Goal: Find specific page/section: Find specific page/section

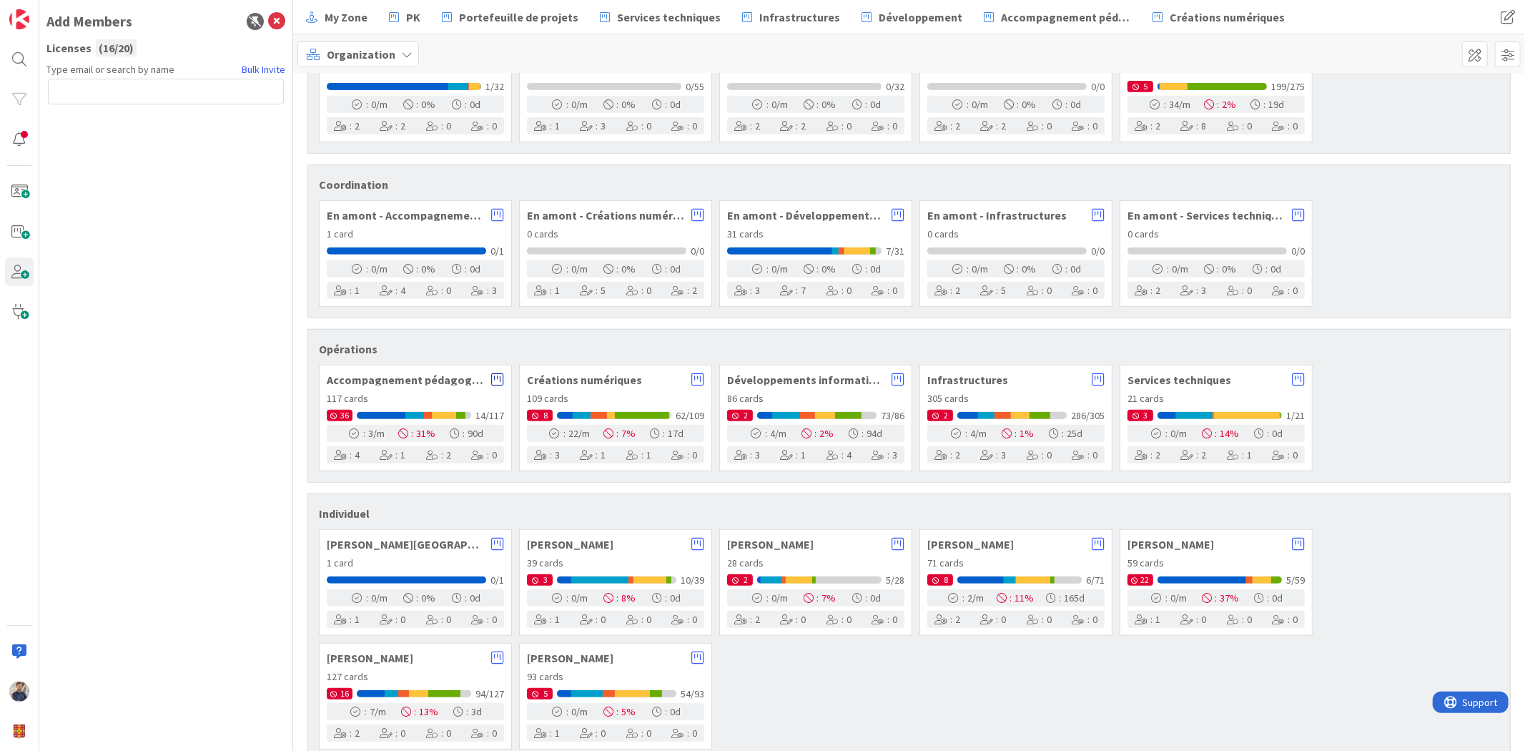
scroll to position [555, 0]
click at [495, 375] on icon at bounding box center [497, 379] width 13 height 14
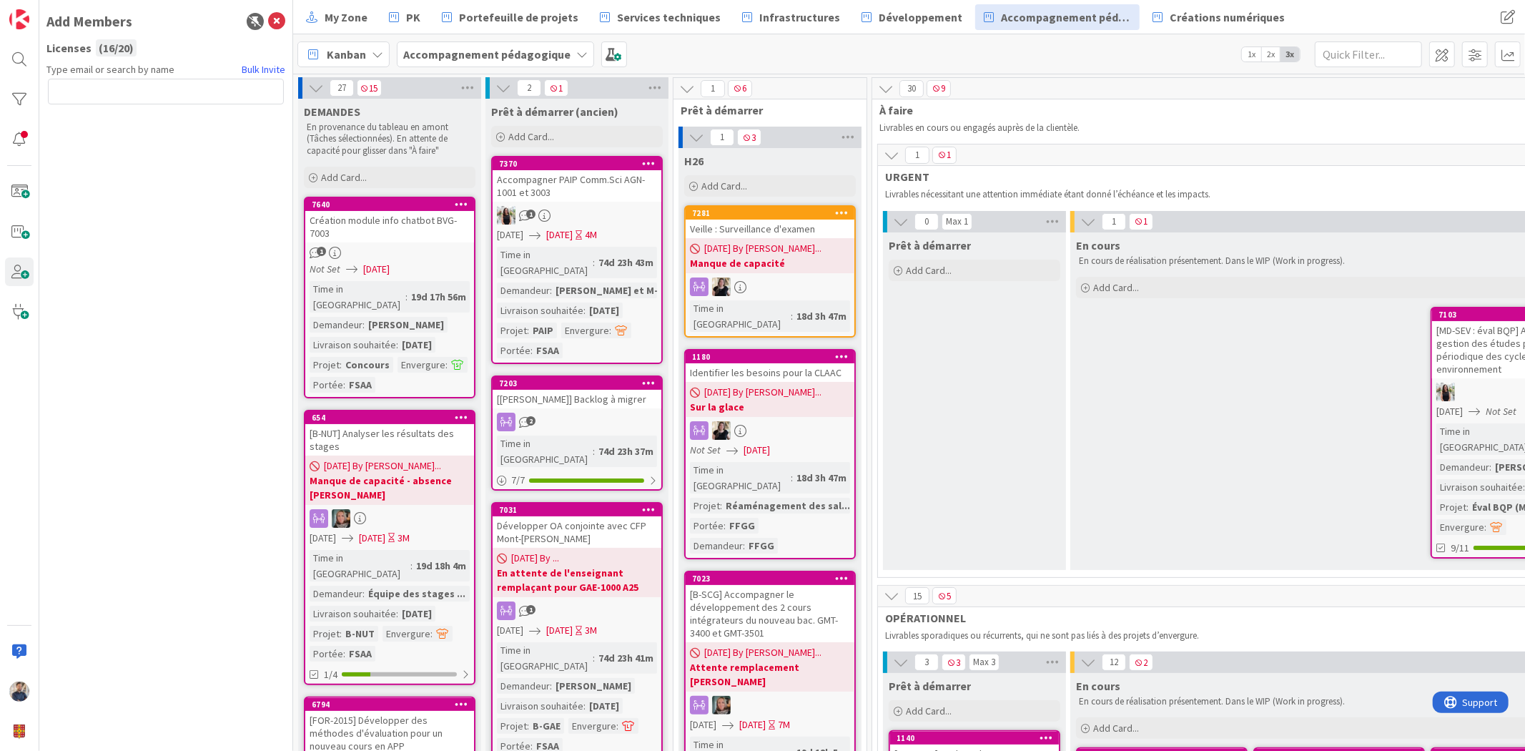
click at [277, 13] on icon at bounding box center [276, 21] width 17 height 17
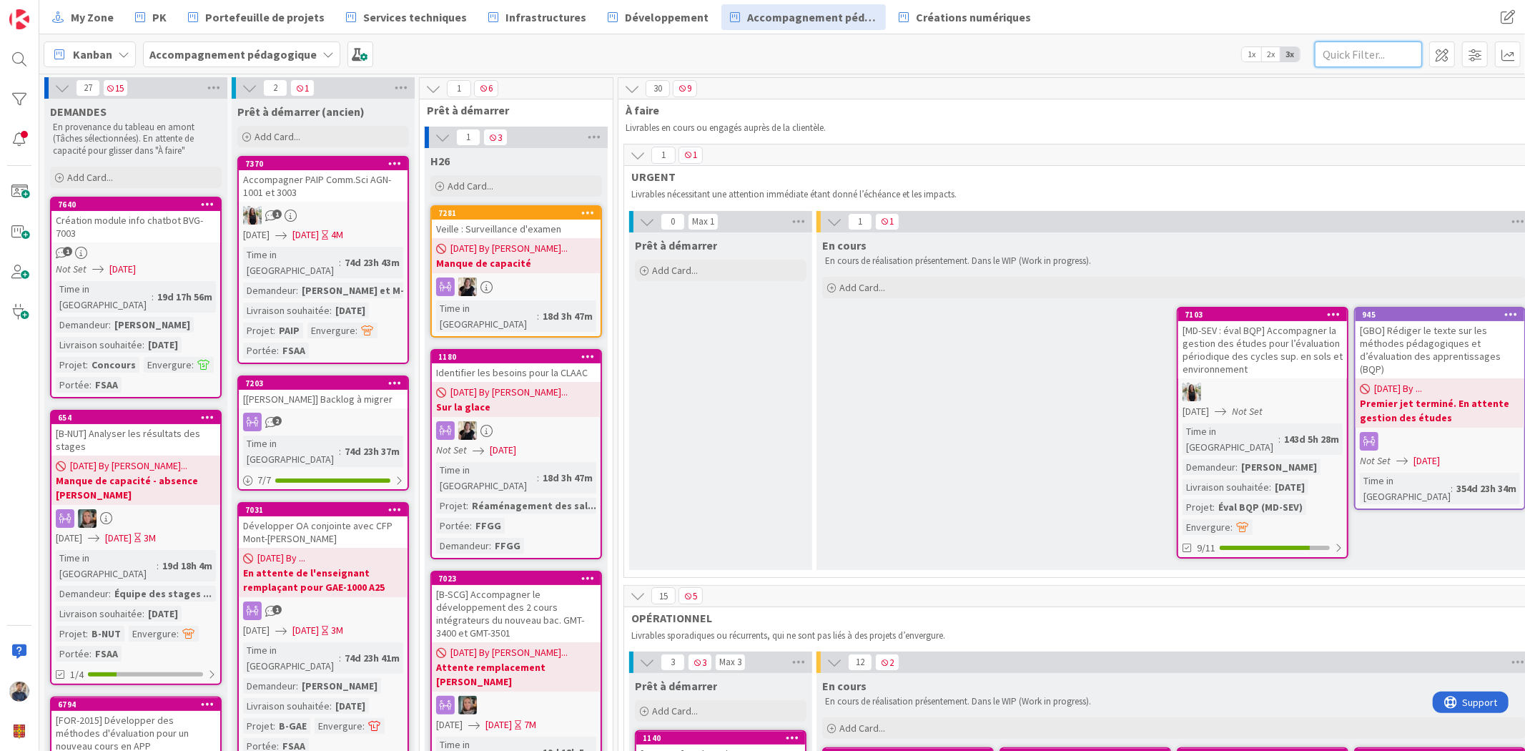
click at [1367, 59] on input "text" at bounding box center [1368, 54] width 107 height 26
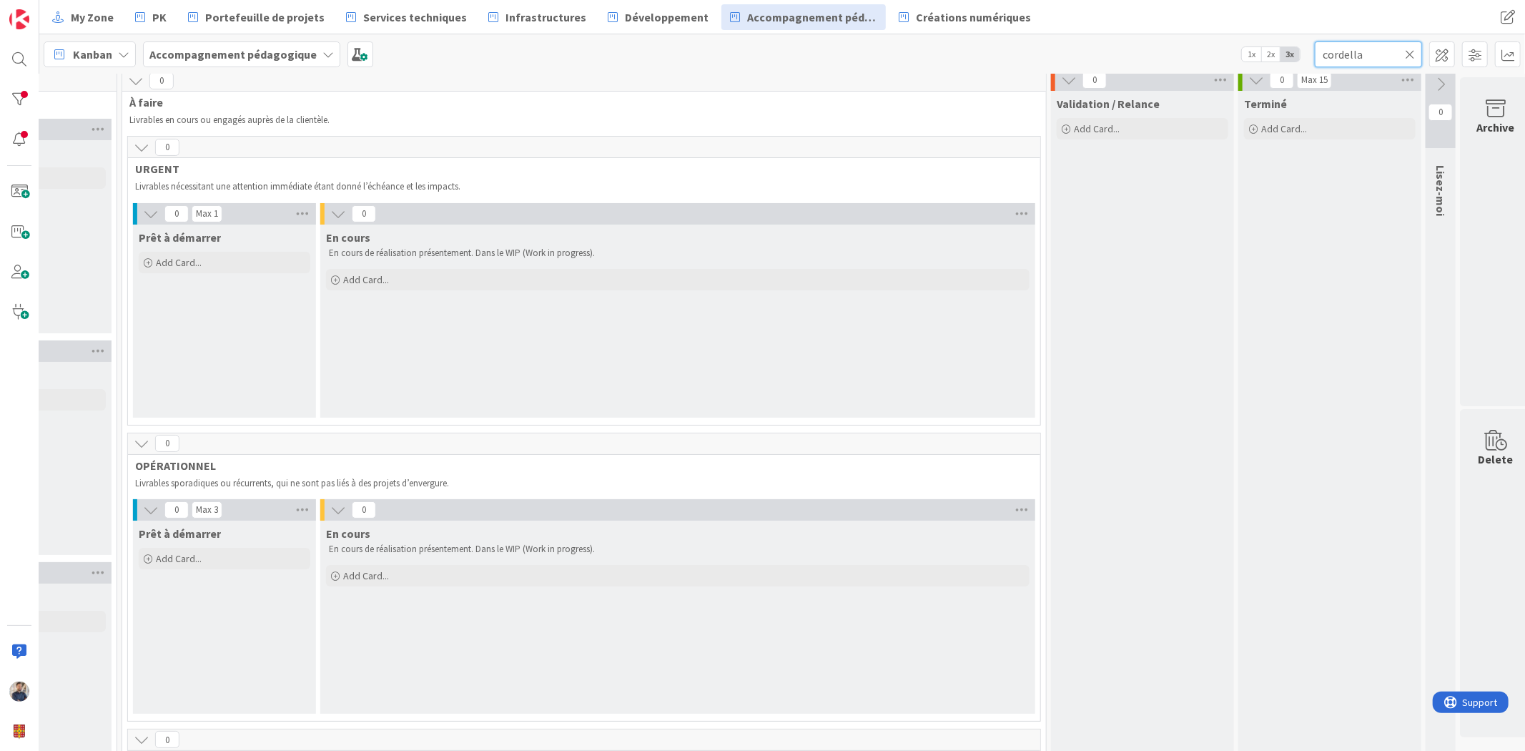
scroll to position [0, 496]
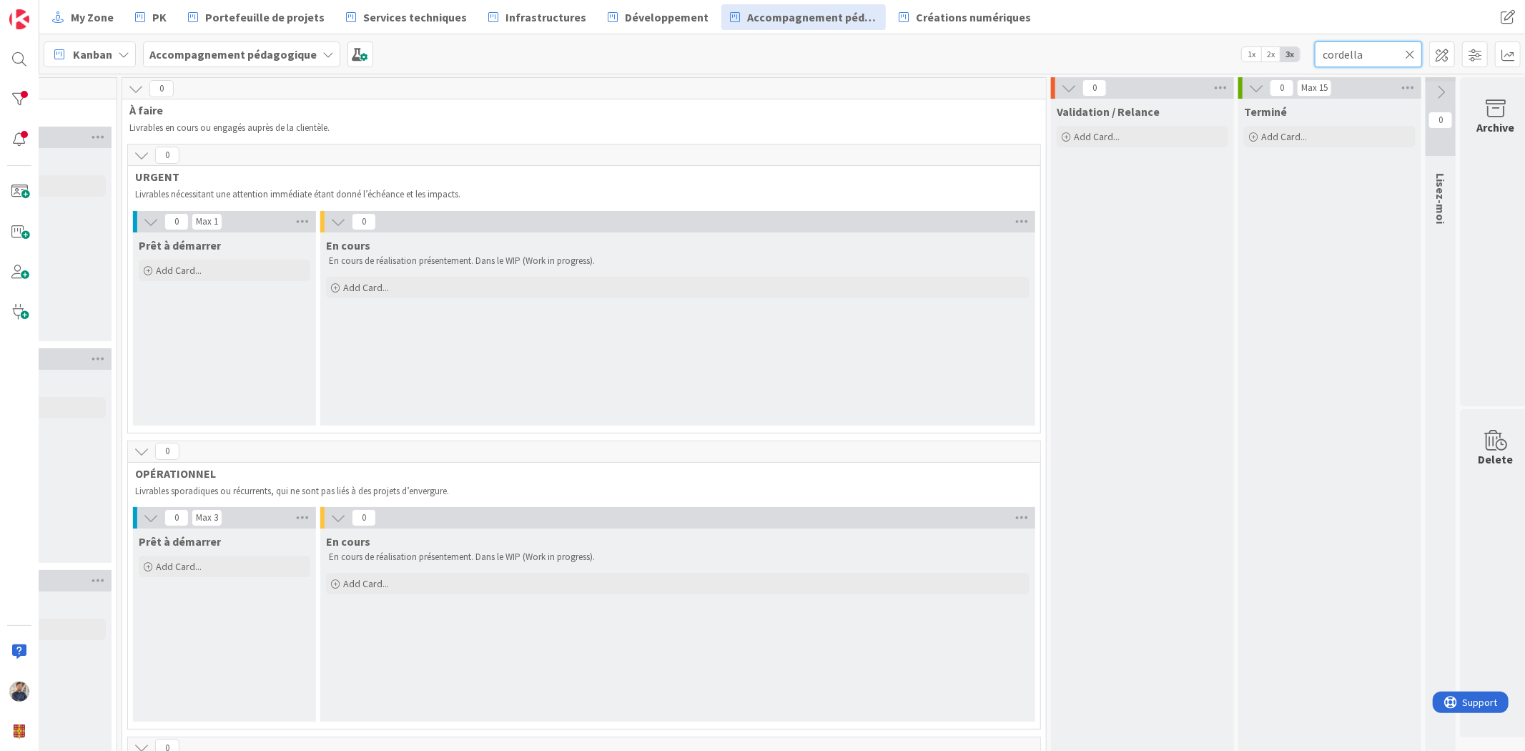
type input "cordella"
click at [1406, 53] on icon at bounding box center [1410, 54] width 10 height 13
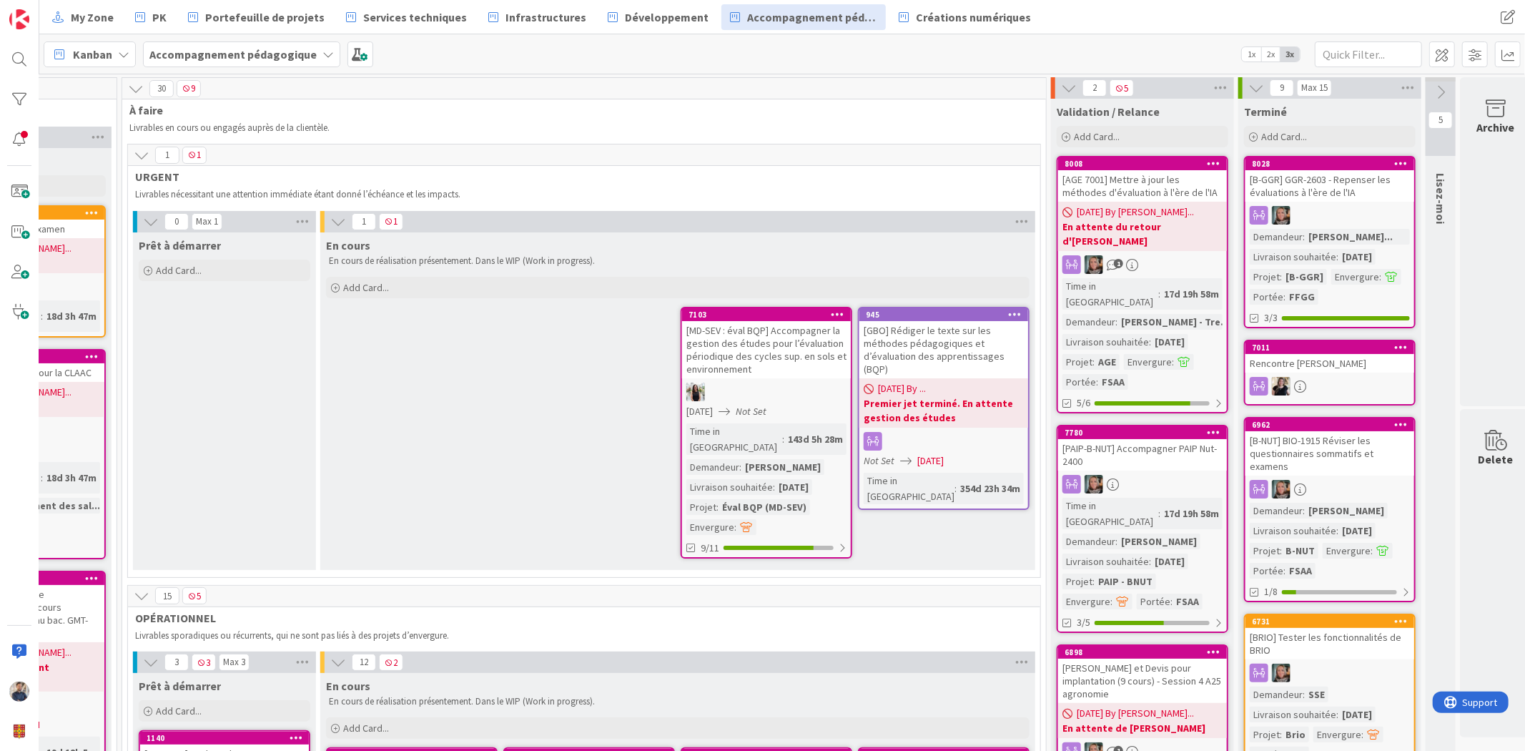
click at [863, 63] on div "Kanban Accompagnement pédagogique 1x 2x 3x" at bounding box center [782, 53] width 1486 height 39
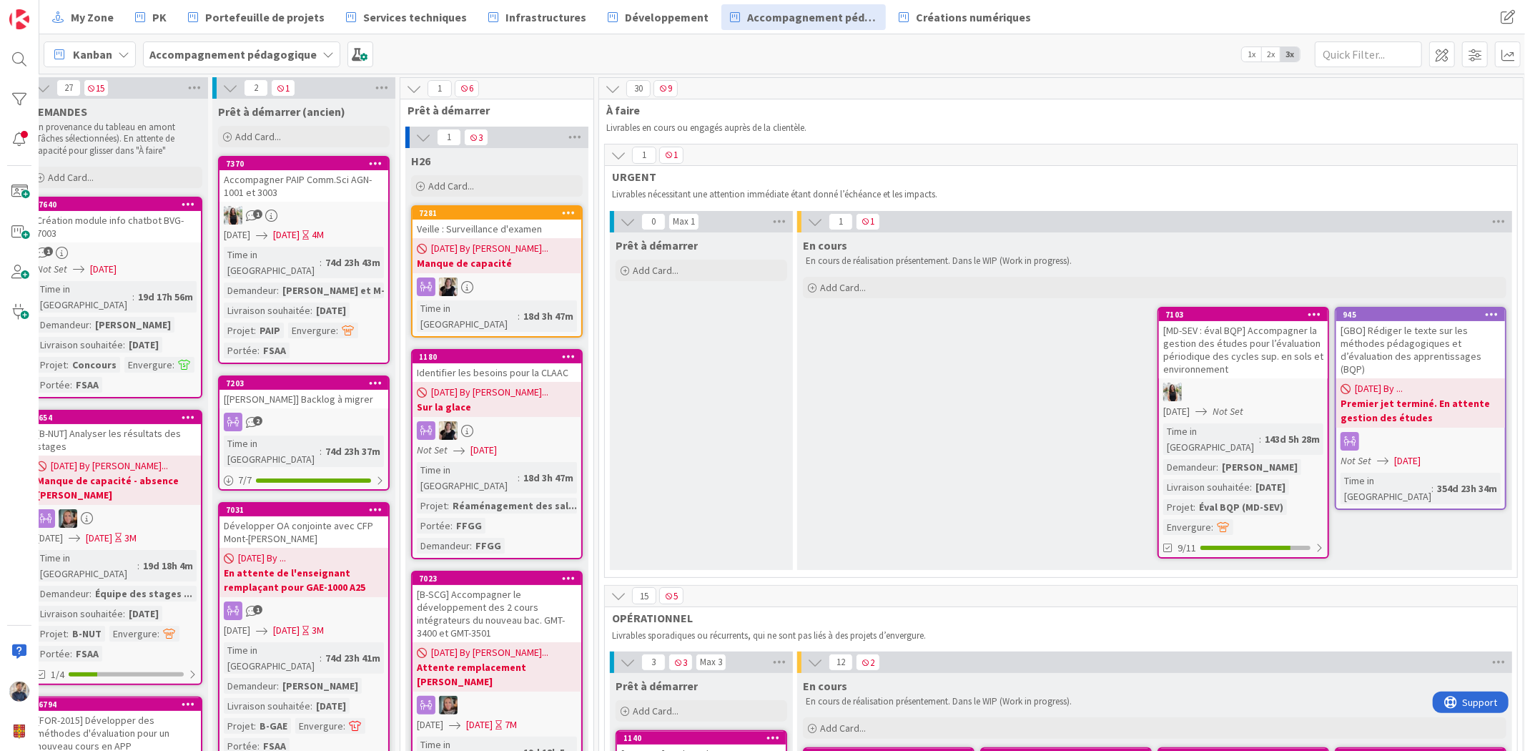
scroll to position [0, 0]
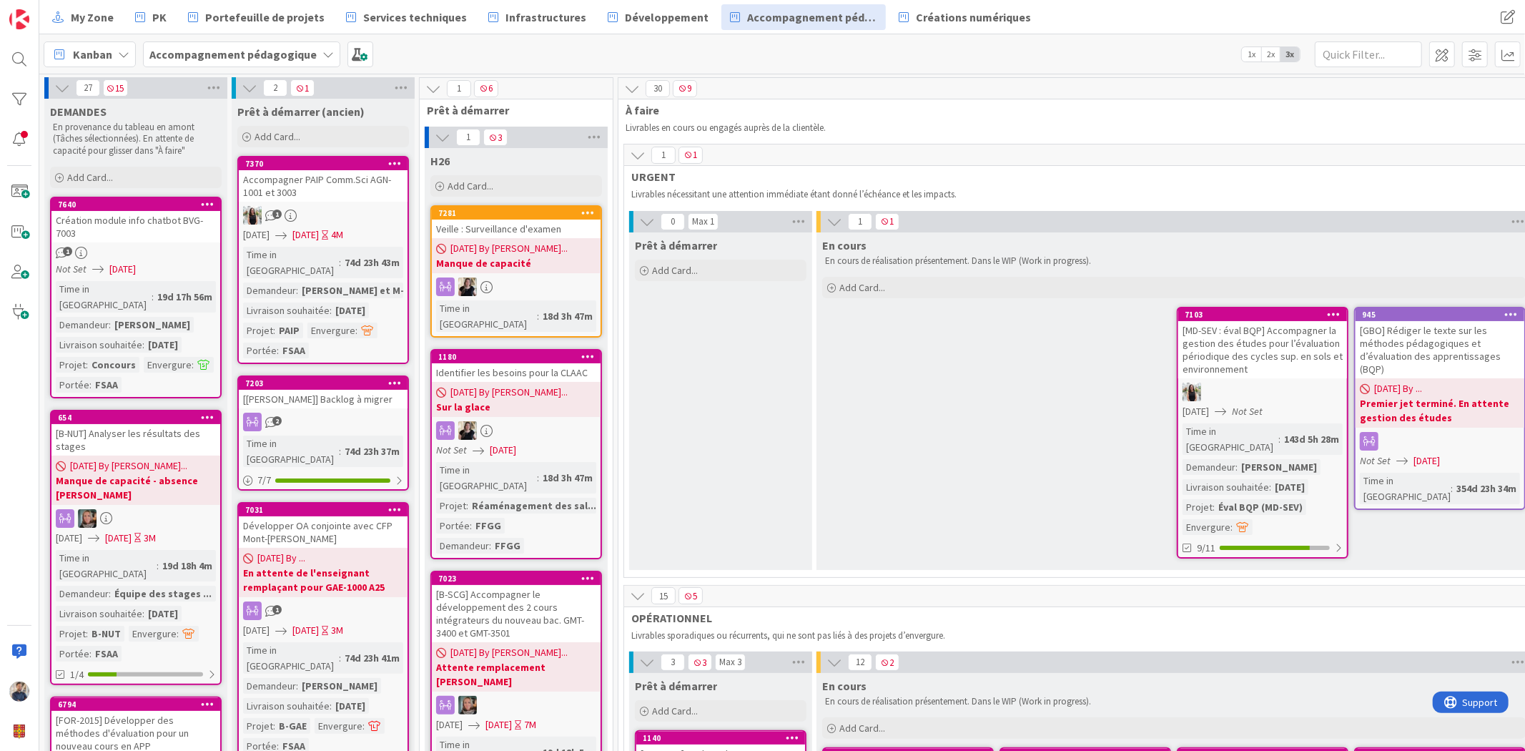
click at [951, 69] on div "Kanban Accompagnement pédagogique 1x 2x 3x" at bounding box center [782, 53] width 1486 height 39
click at [749, 562] on div "1 1 URGENT Livrables nécessitant une attention immédiate étant donné l’échéance…" at bounding box center [1080, 364] width 918 height 441
